Goal: Check status: Check status

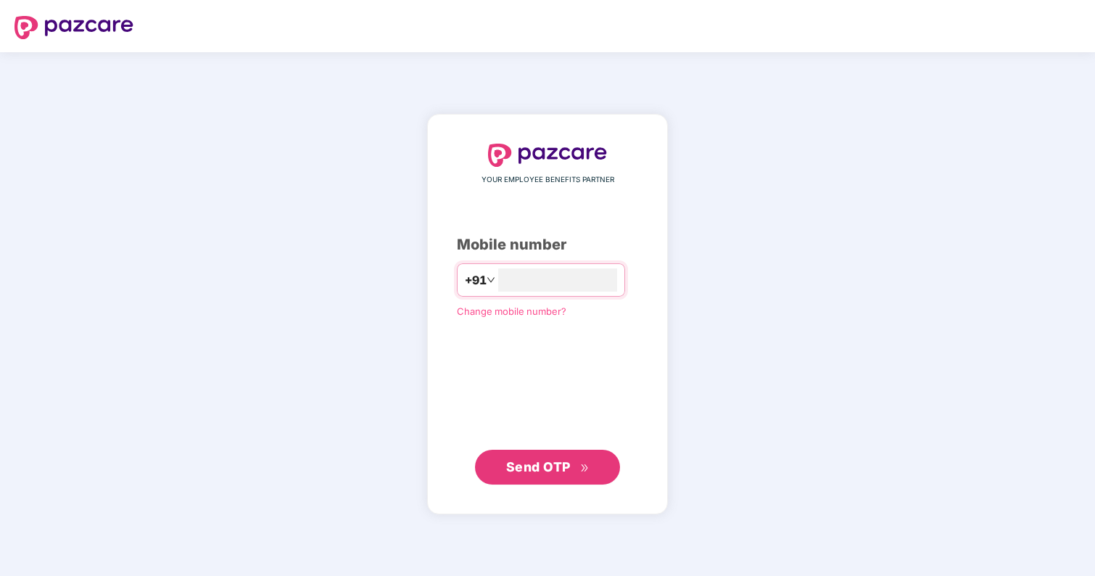
type input "**********"
click at [543, 458] on span "Send OTP" at bounding box center [547, 467] width 83 height 20
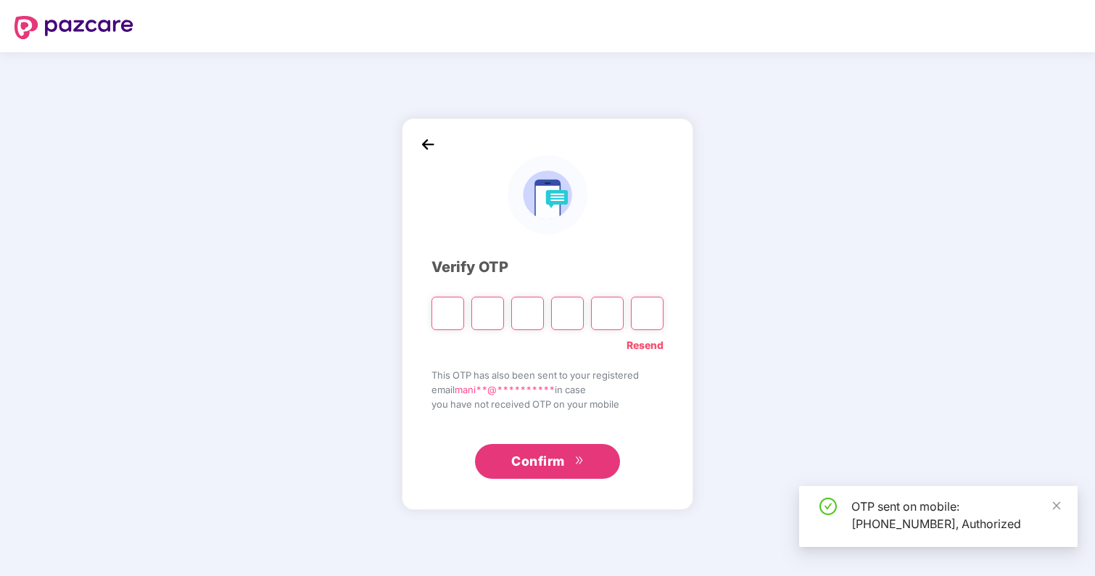
click at [442, 312] on input "Please enter verification code. Digit 1" at bounding box center [447, 313] width 33 height 33
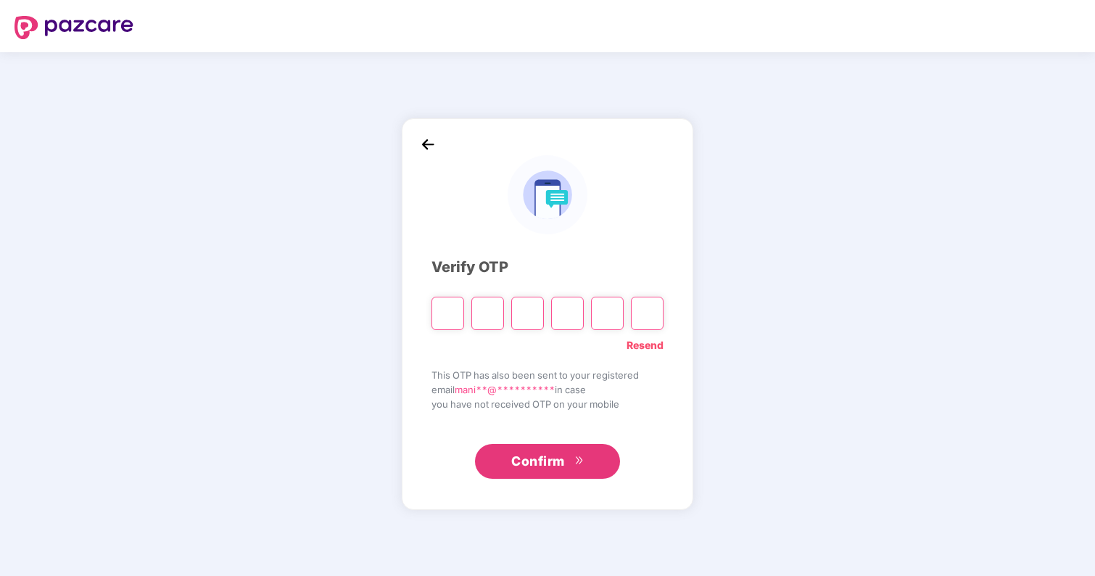
type input "*"
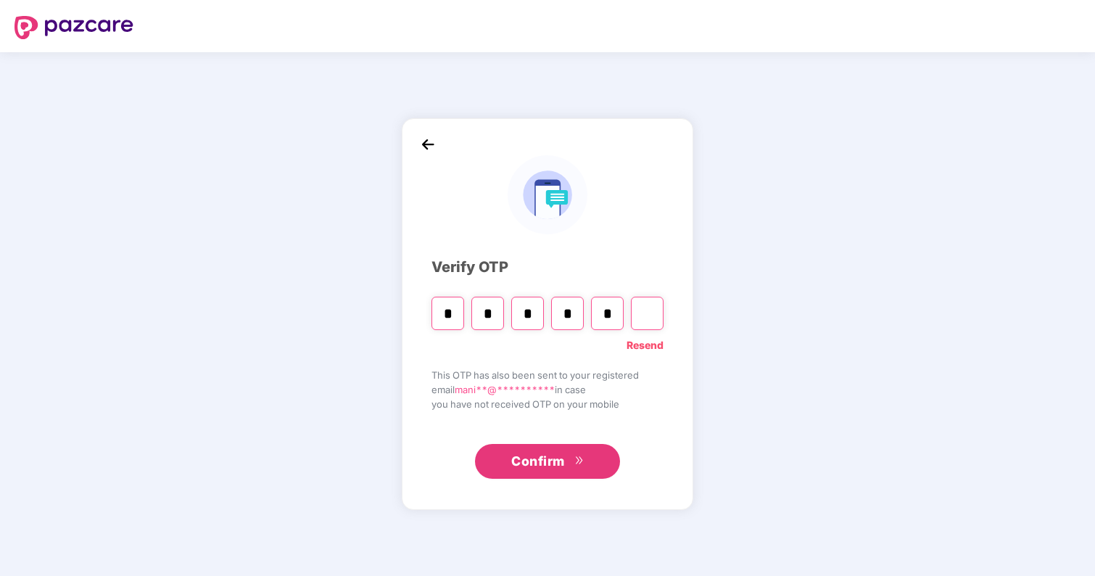
type input "*"
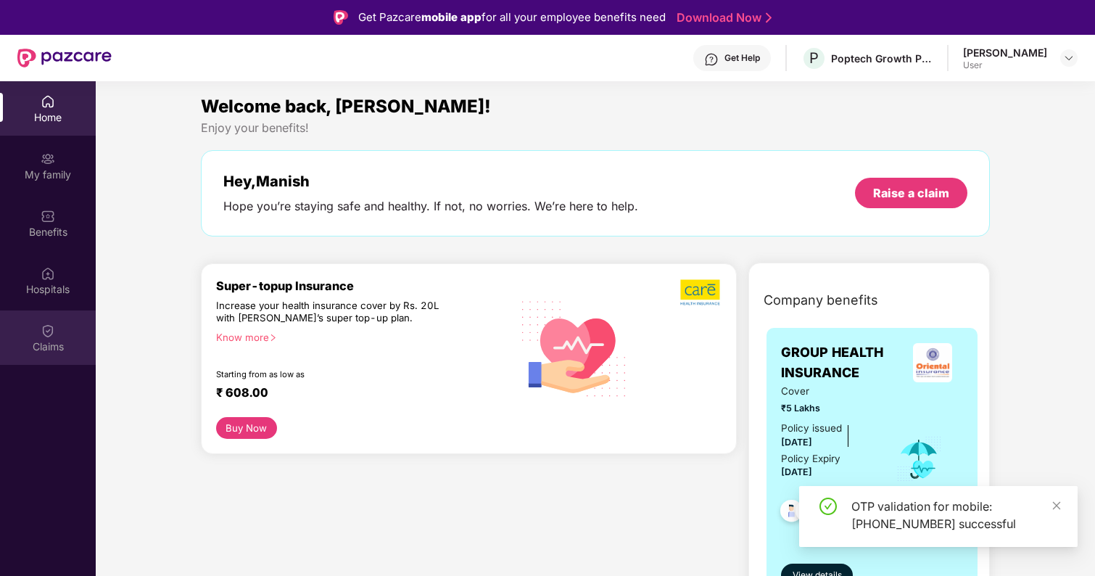
click at [51, 348] on div "Claims" at bounding box center [48, 346] width 96 height 15
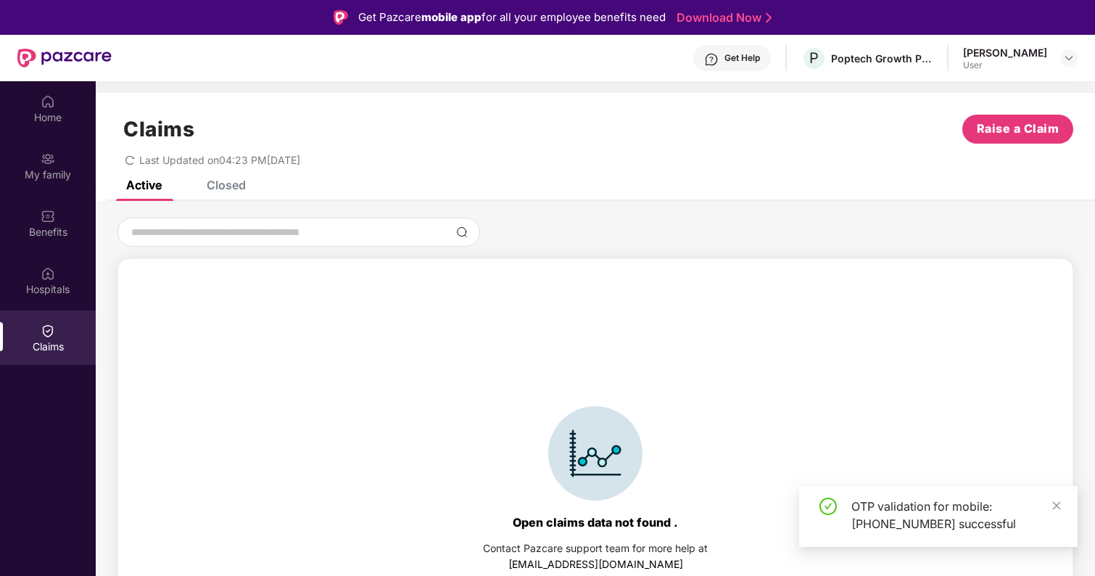
click at [236, 191] on div "Closed" at bounding box center [226, 185] width 39 height 15
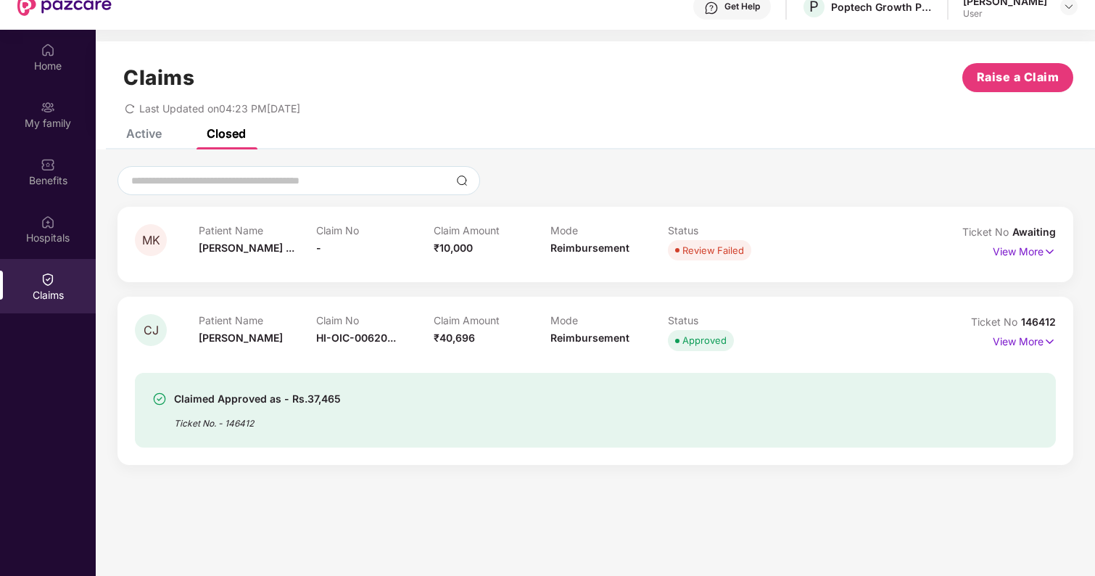
scroll to position [81, 0]
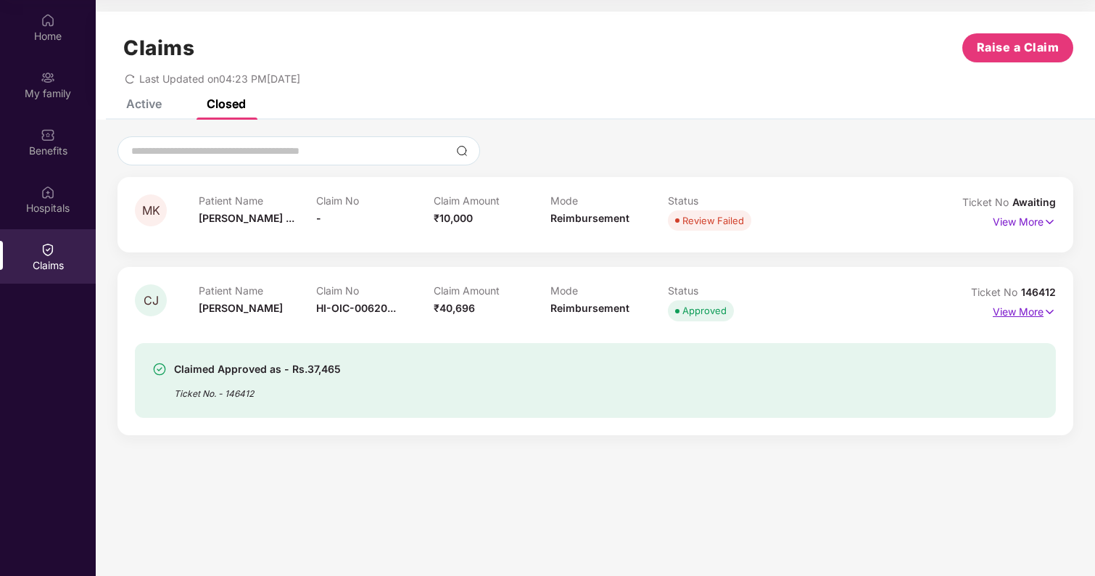
click at [1027, 308] on p "View More" at bounding box center [1024, 310] width 63 height 20
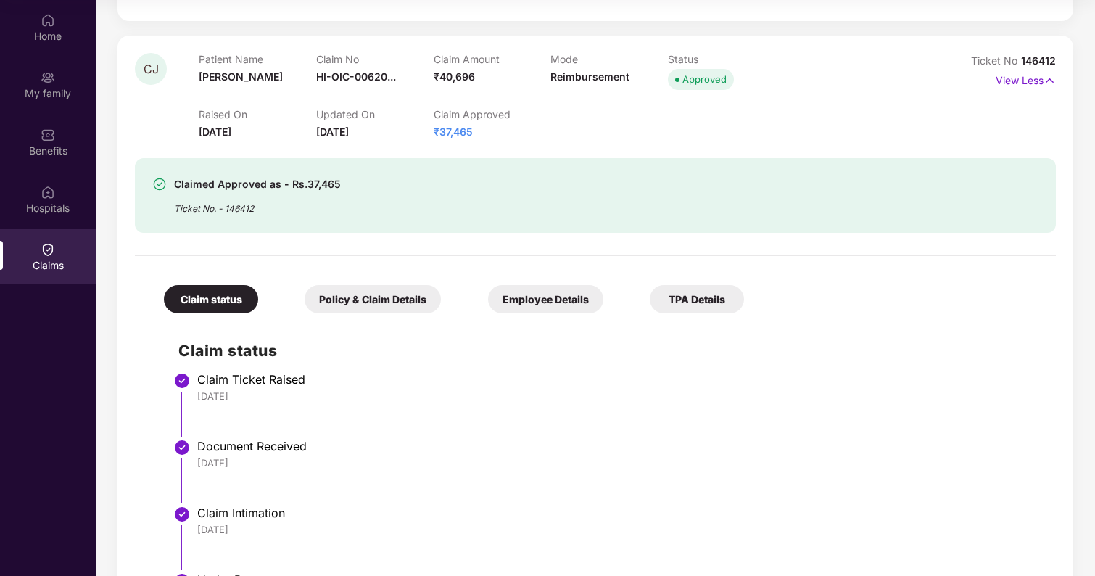
scroll to position [232, 0]
drag, startPoint x: 432, startPoint y: 131, endPoint x: 474, endPoint y: 129, distance: 41.4
click at [475, 130] on div "Raised On [DATE] Updated On [DATE] Claim Approved ₹37,465" at bounding box center [550, 116] width 703 height 46
click at [474, 129] on div "Claim Approved ₹37,465" at bounding box center [492, 123] width 117 height 32
click at [454, 128] on span "₹37,465" at bounding box center [453, 131] width 39 height 12
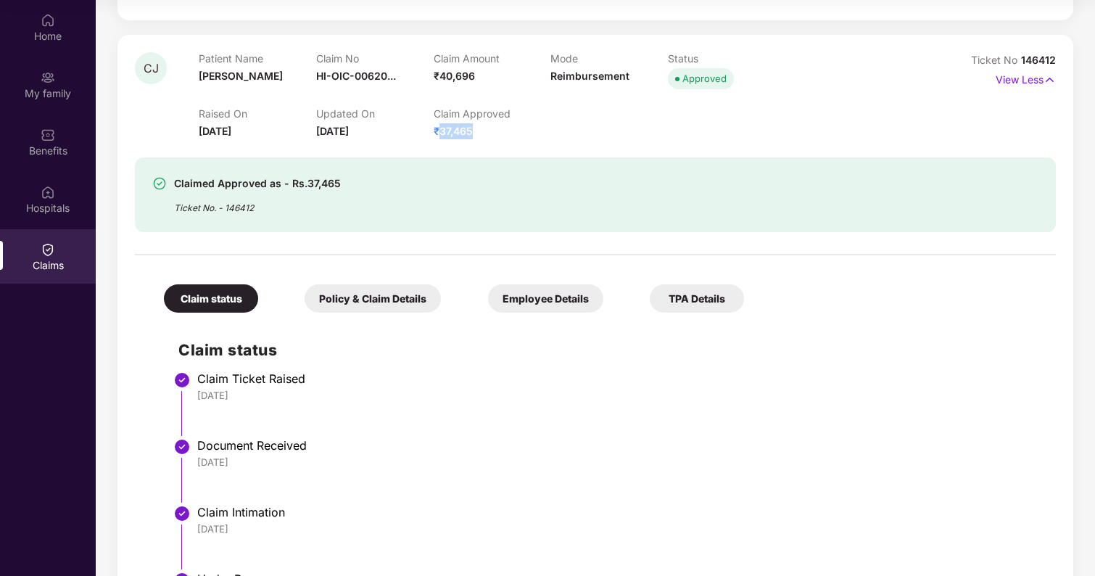
click at [454, 128] on span "₹37,465" at bounding box center [453, 131] width 39 height 12
copy span "₹37,465"
drag, startPoint x: 433, startPoint y: 75, endPoint x: 476, endPoint y: 75, distance: 42.8
click at [476, 75] on div "Claim Amount ₹40,696" at bounding box center [492, 72] width 117 height 40
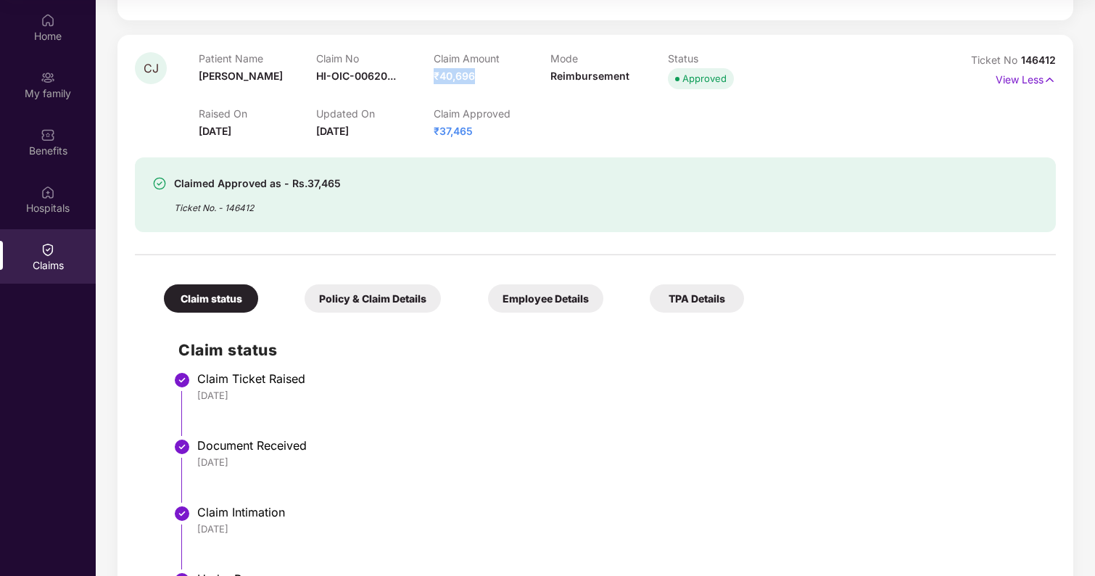
copy span "₹40,696"
